Goal: Check status: Check status

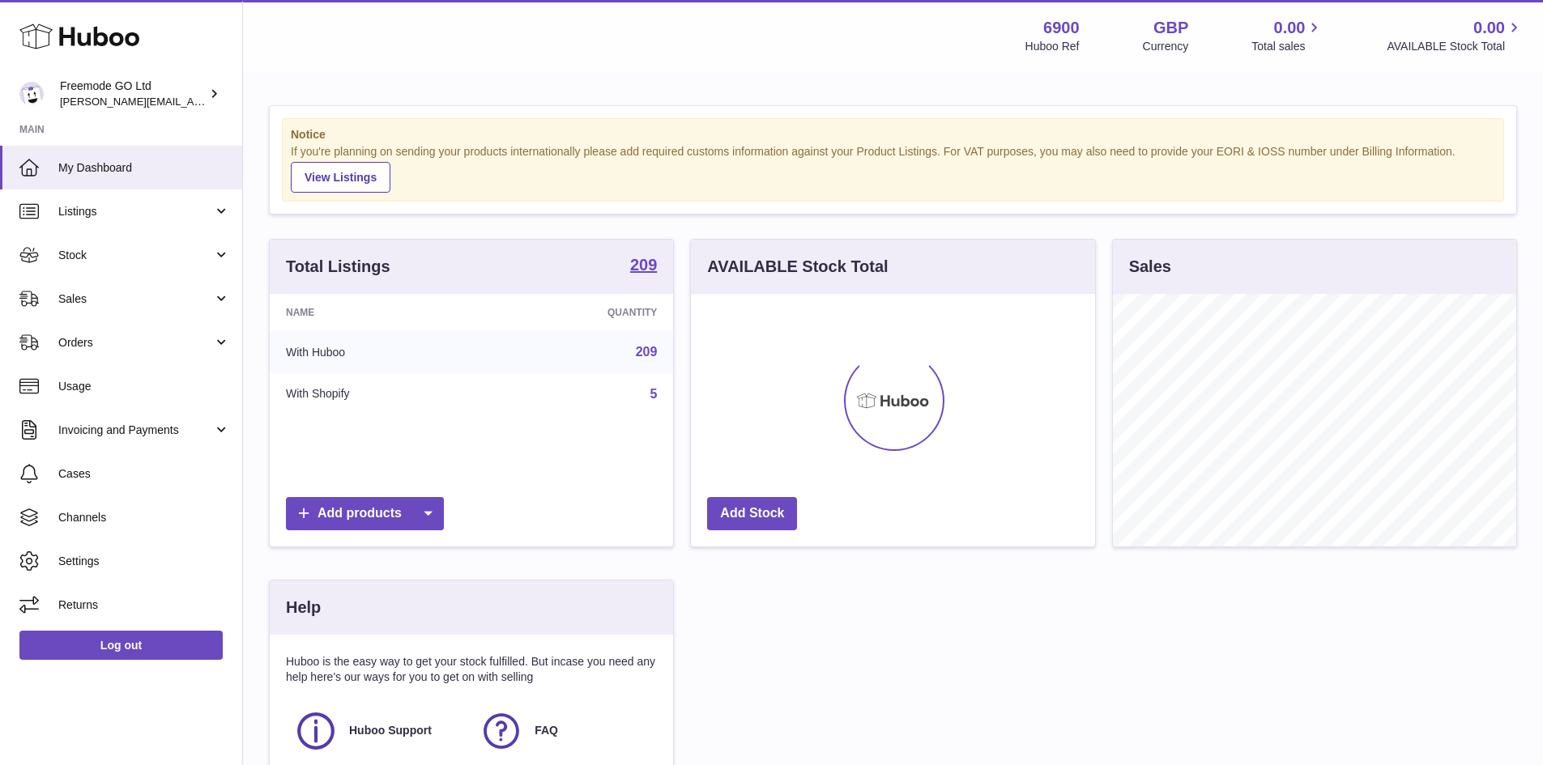
scroll to position [253, 408]
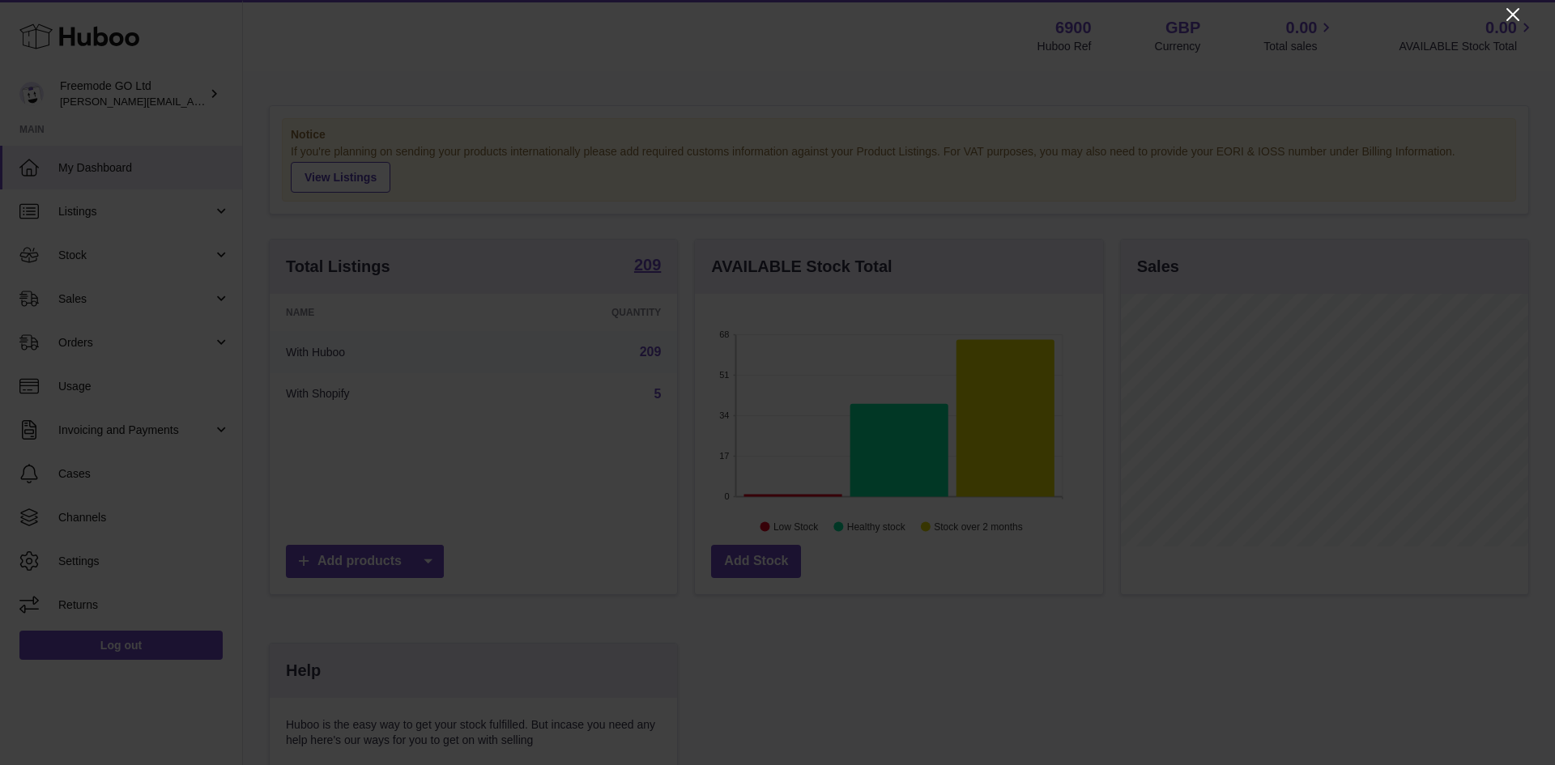
click at [1514, 19] on icon "Close" at bounding box center [1512, 14] width 19 height 19
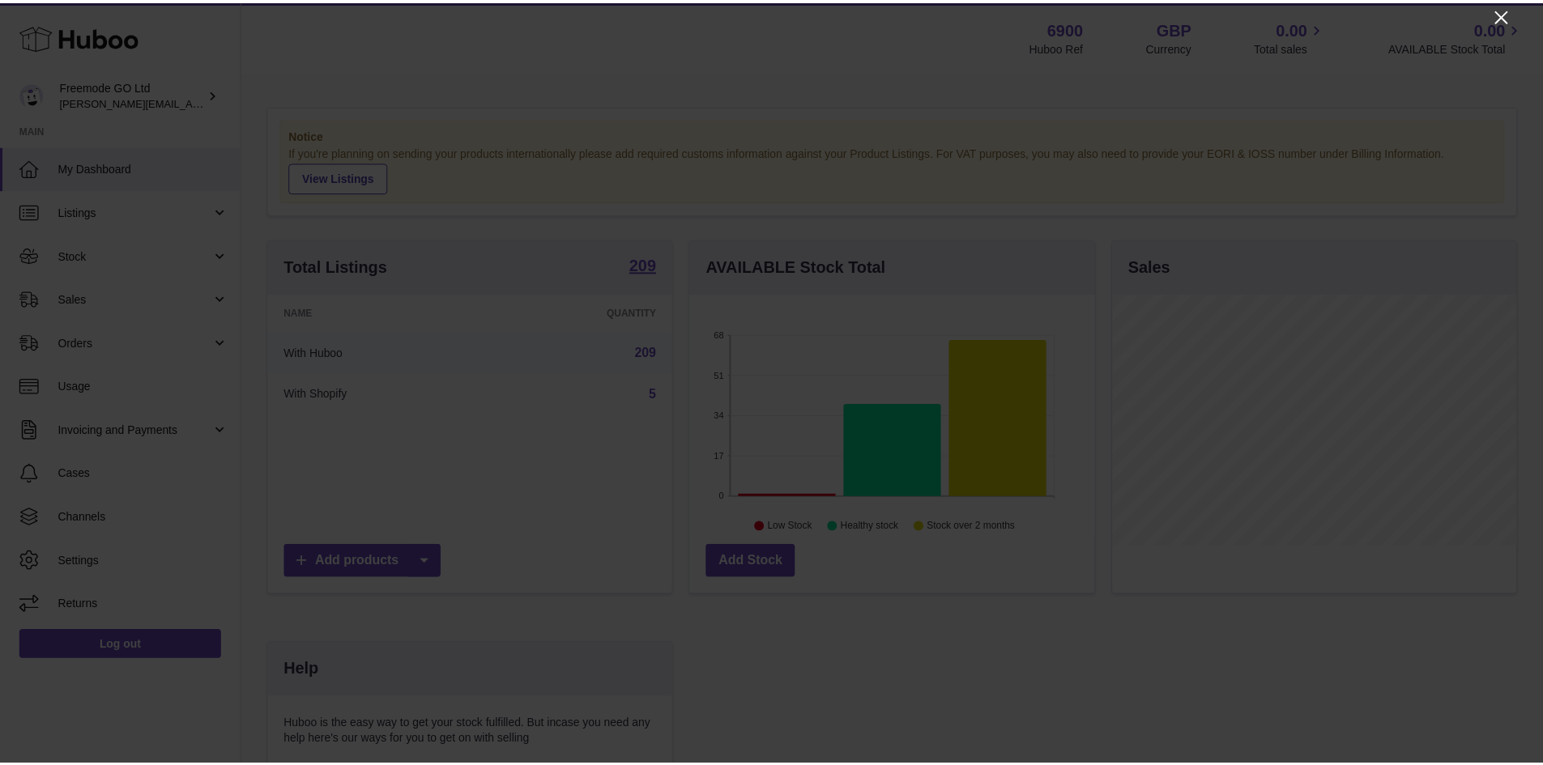
scroll to position [809690, 809539]
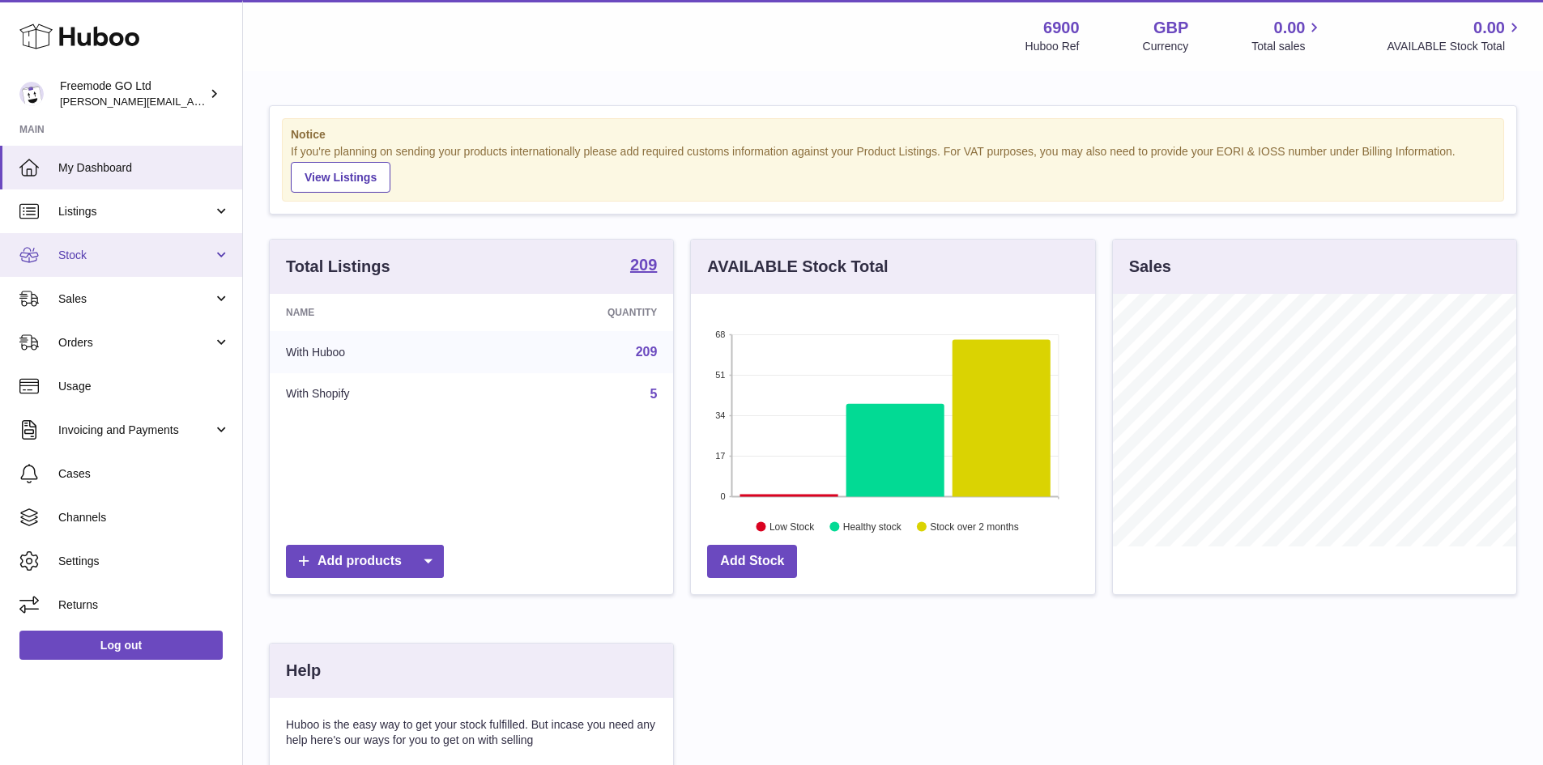
click at [122, 255] on span "Stock" at bounding box center [135, 255] width 155 height 15
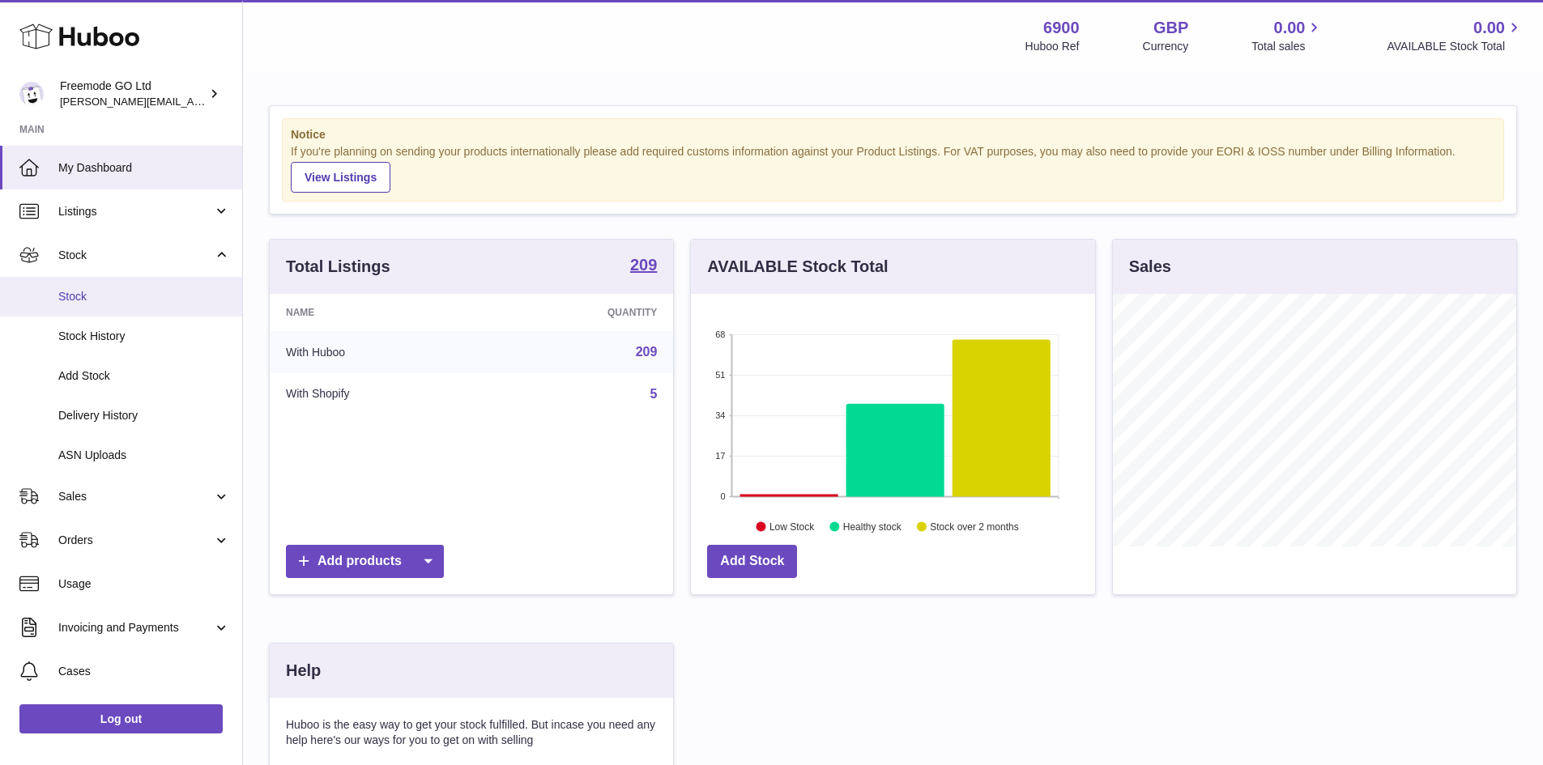
click at [122, 301] on span "Stock" at bounding box center [144, 296] width 172 height 15
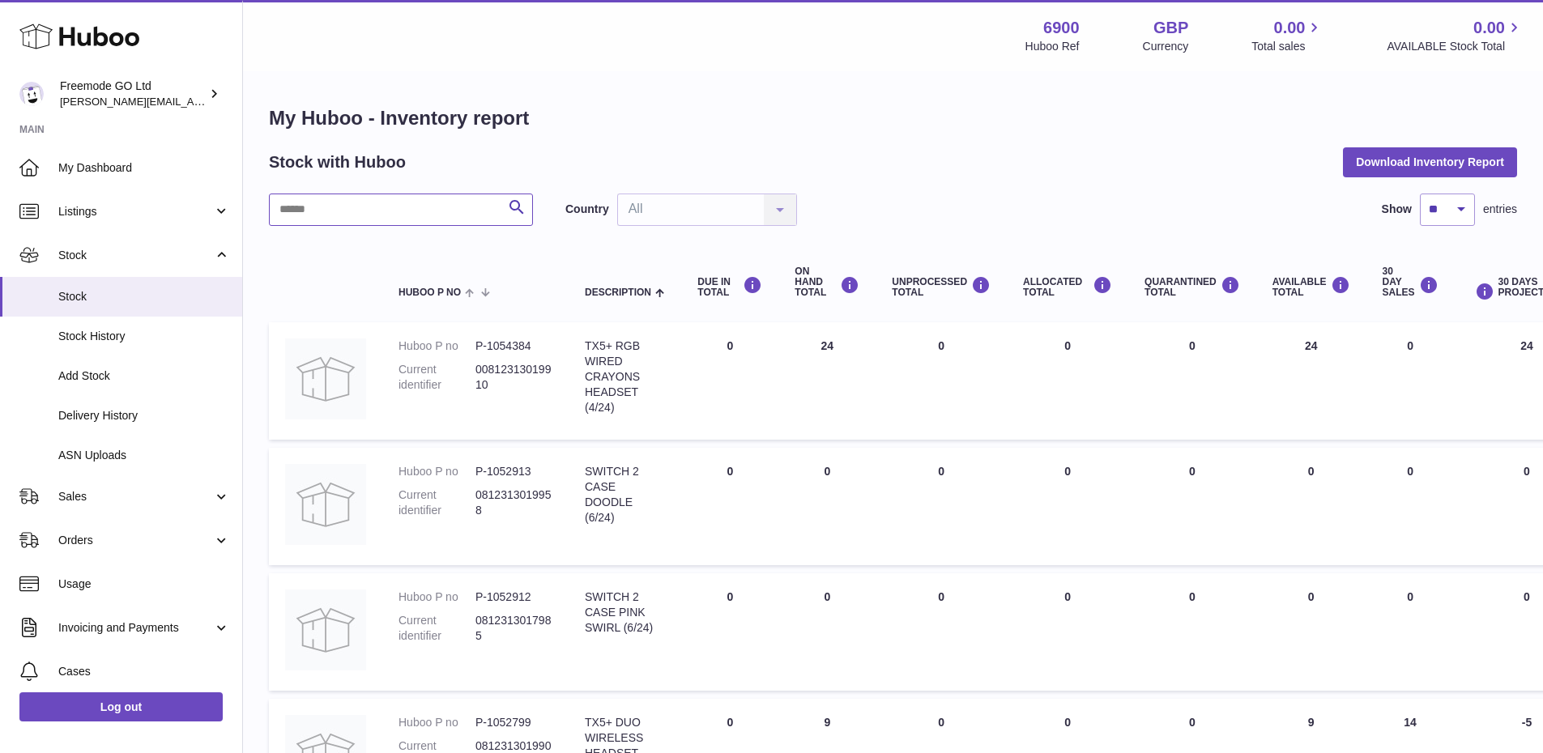
click at [420, 218] on input "text" at bounding box center [401, 210] width 264 height 32
click at [379, 219] on input "text" at bounding box center [401, 210] width 264 height 32
type input "******"
